Goal: Check status: Check status

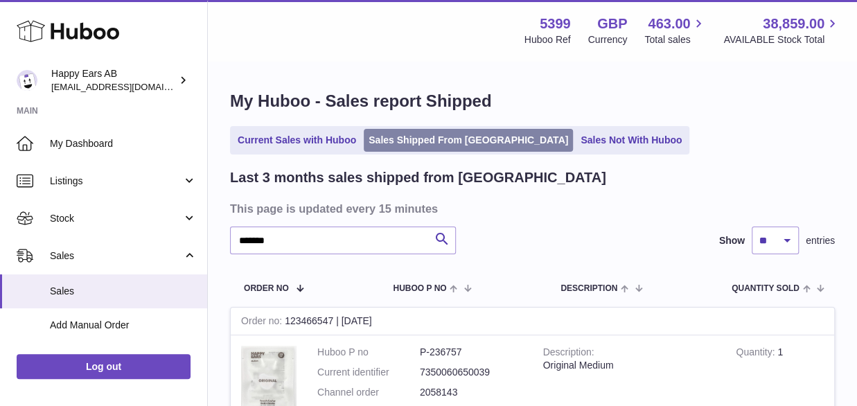
click at [450, 141] on link "Sales Shipped From Huboo" at bounding box center [468, 140] width 209 height 23
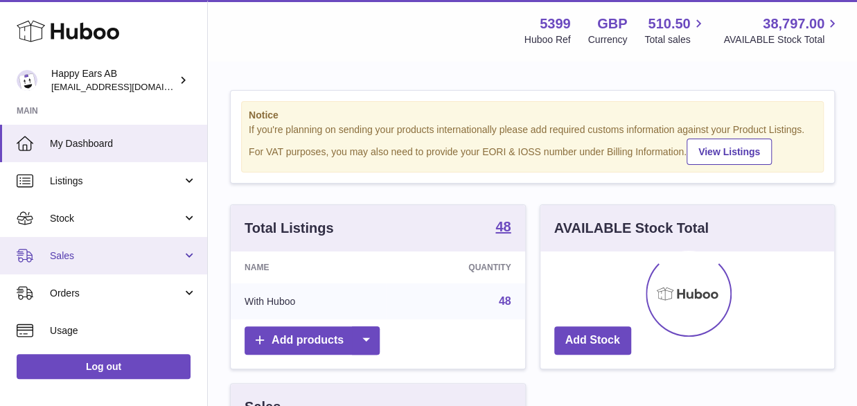
scroll to position [216, 294]
click at [87, 258] on span "Sales" at bounding box center [116, 255] width 132 height 13
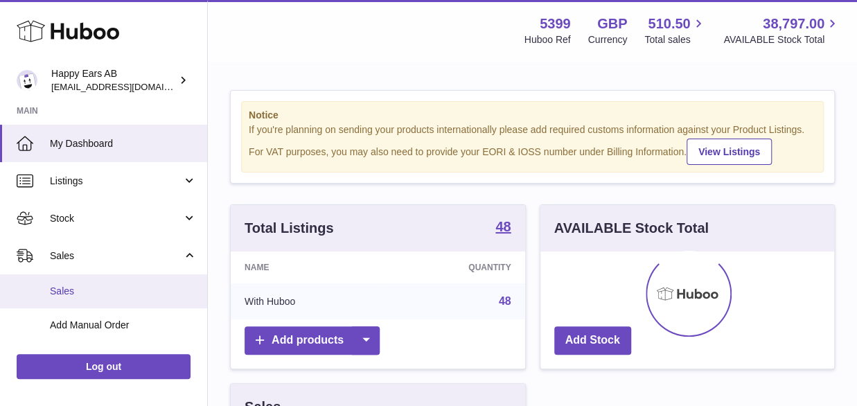
click at [58, 285] on span "Sales" at bounding box center [123, 291] width 147 height 13
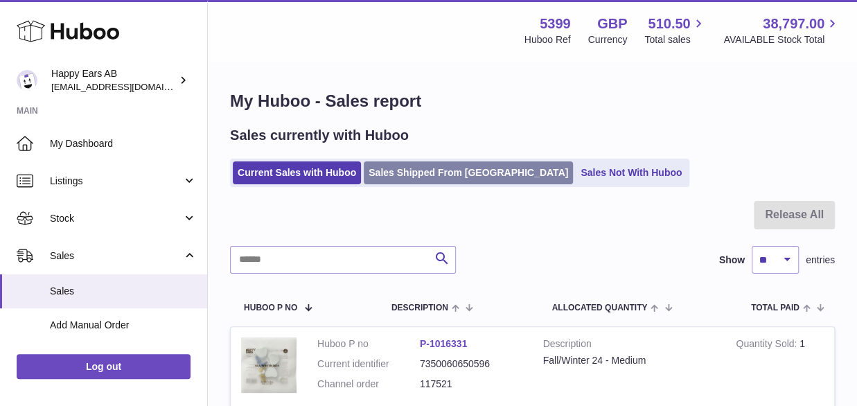
click at [412, 175] on link "Sales Shipped From Huboo" at bounding box center [468, 172] width 209 height 23
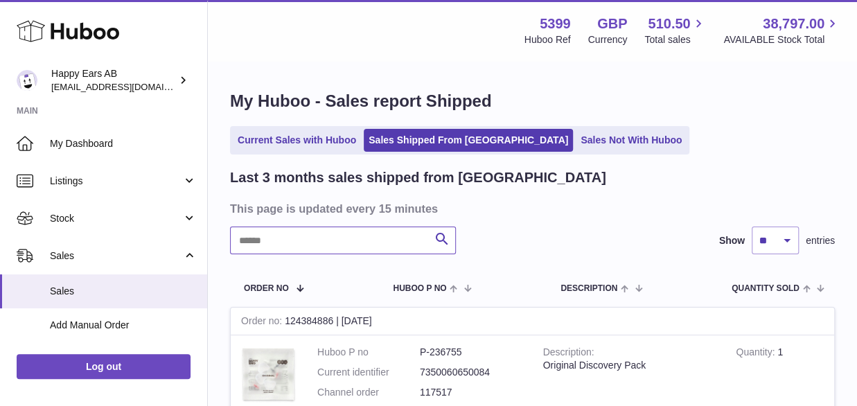
click at [342, 229] on input "text" at bounding box center [343, 241] width 226 height 28
paste input "*******"
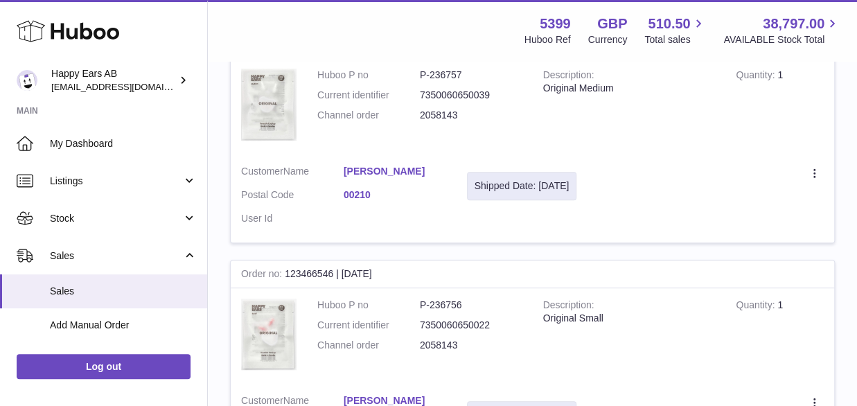
scroll to position [277, 0]
type input "*******"
click at [820, 179] on icon at bounding box center [816, 175] width 16 height 14
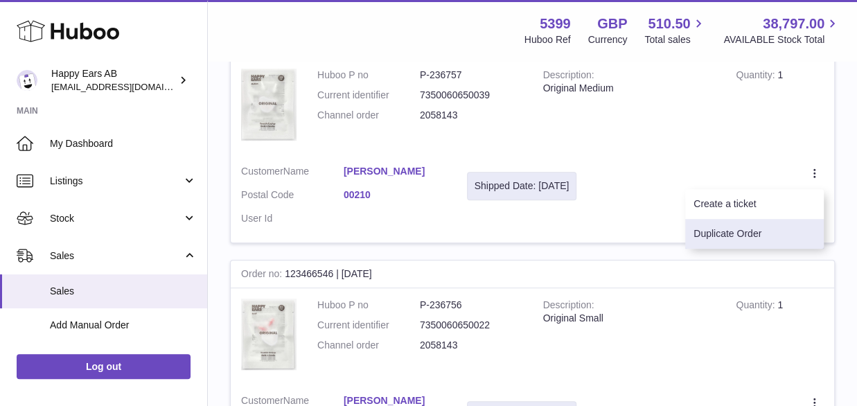
click at [773, 236] on li "Duplicate Order" at bounding box center [754, 234] width 139 height 30
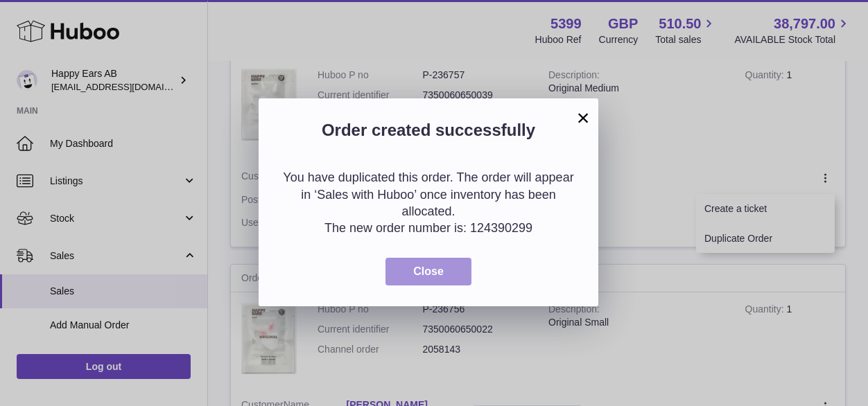
click at [403, 271] on button "Close" at bounding box center [428, 272] width 86 height 28
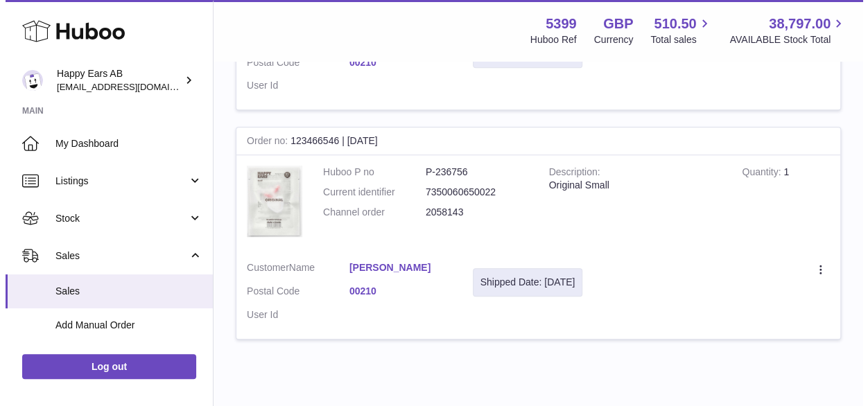
scroll to position [416, 0]
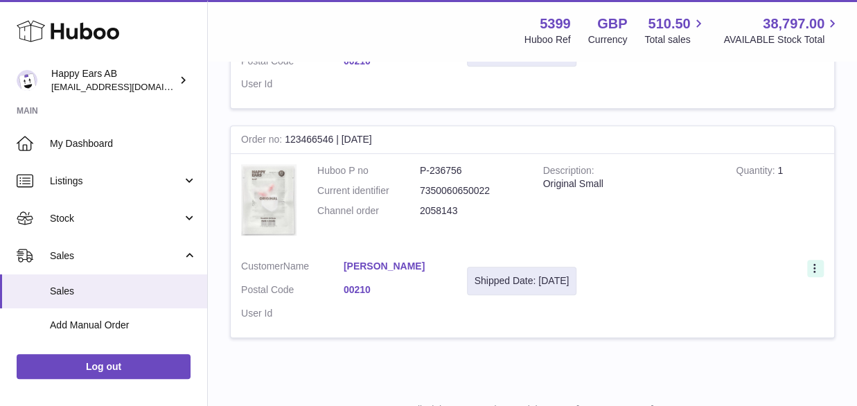
click at [821, 276] on icon at bounding box center [816, 270] width 16 height 14
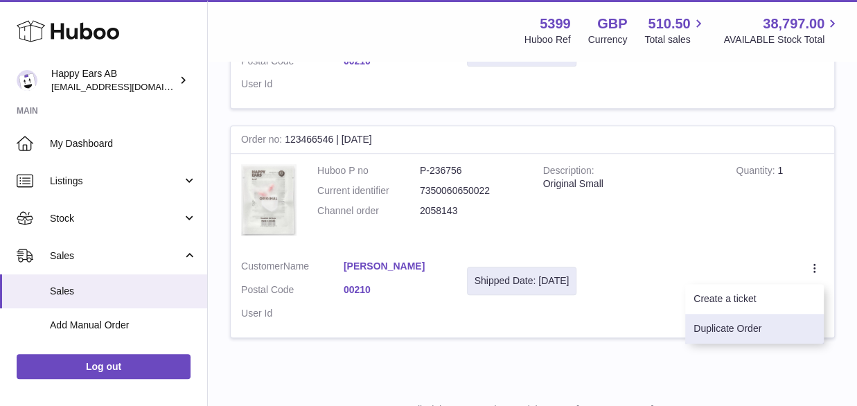
click at [762, 335] on li "Duplicate Order" at bounding box center [754, 329] width 139 height 30
